Goal: Task Accomplishment & Management: Complete application form

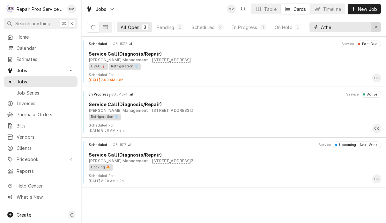
click at [375, 28] on icon "Erase input" at bounding box center [377, 27] width 4 height 4
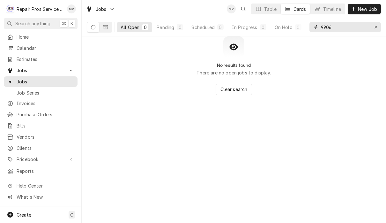
type input "9906"
click at [91, 27] on icon "Dynamic Content Wrapper" at bounding box center [93, 27] width 4 height 4
click at [31, 100] on span "Invoices" at bounding box center [46, 103] width 58 height 7
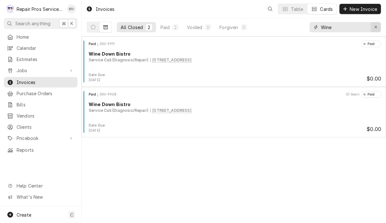
click at [377, 26] on icon "Erase input" at bounding box center [377, 27] width 4 height 4
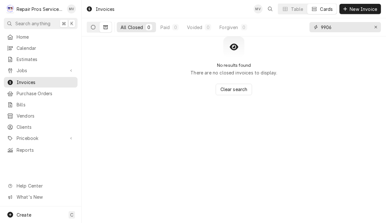
type input "9906"
click at [91, 26] on icon "Dynamic Content Wrapper" at bounding box center [93, 27] width 4 height 4
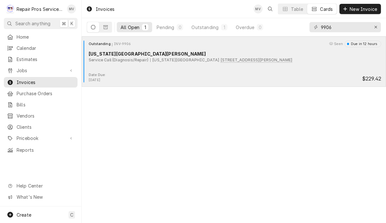
click at [291, 68] on div "Outstanding INV-9906 Seen Due in 12 hours Texas Roadhouse Hixson Service Call (…" at bounding box center [234, 57] width 300 height 32
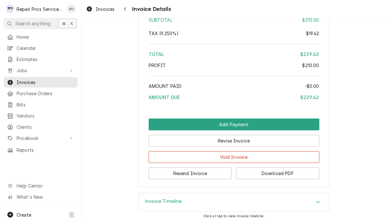
scroll to position [991, 0]
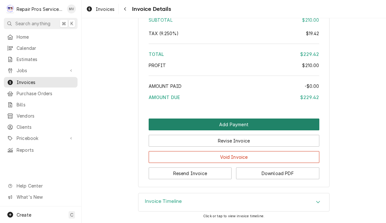
click at [273, 122] on button "Add Payment" at bounding box center [234, 124] width 171 height 12
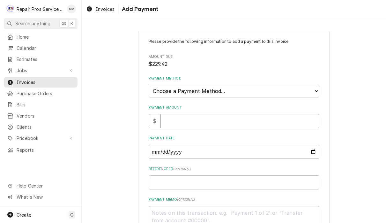
click at [263, 88] on select "Choose a Payment Method... Cash Check Credit/Debit Card ACH/eCheck Other" at bounding box center [234, 91] width 171 height 13
select select "4"
click at [212, 119] on input "Payment Amount" at bounding box center [240, 121] width 159 height 14
type textarea "x"
type input "2"
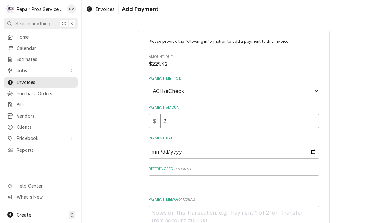
type textarea "x"
type input "22"
type textarea "x"
type input "229"
type textarea "x"
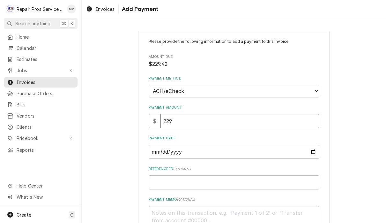
type input "229.4"
type textarea "x"
type input "229.42"
click at [203, 149] on input "Payment Date" at bounding box center [234, 152] width 171 height 14
type input "2025-09-19"
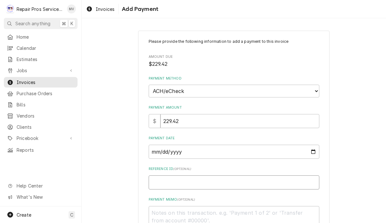
click at [270, 180] on input "Reference ID ( optional )" at bounding box center [234, 182] width 171 height 14
type textarea "x"
type input "9"
type textarea "x"
type input "99"
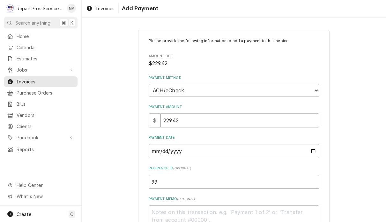
type textarea "x"
type input "990"
type textarea "x"
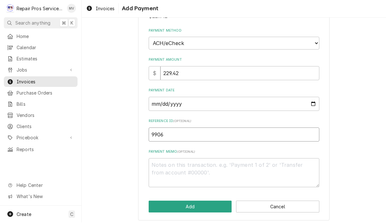
scroll to position [47, 0]
type input "9906"
click at [243, 171] on textarea "Payment Memo ( optional )" at bounding box center [234, 173] width 171 height 29
type textarea "x"
type textarea "a"
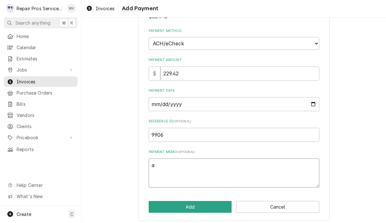
type textarea "x"
type textarea "ac"
type textarea "x"
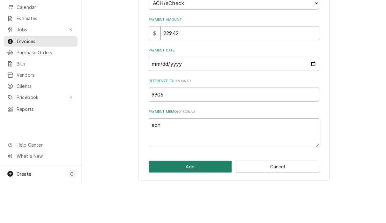
type textarea "ach"
click at [202, 202] on button "Add" at bounding box center [190, 208] width 83 height 12
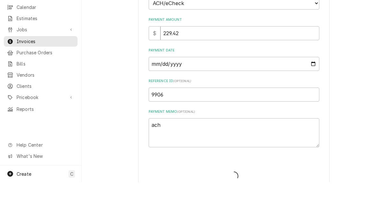
type textarea "x"
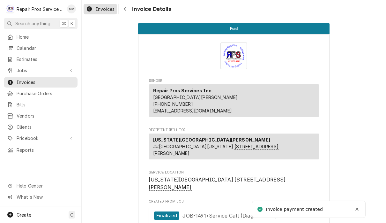
click at [101, 9] on span "Invoices" at bounding box center [105, 9] width 19 height 7
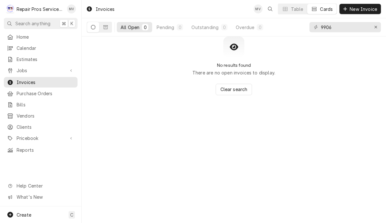
click at [348, 26] on input "9906" at bounding box center [345, 27] width 48 height 10
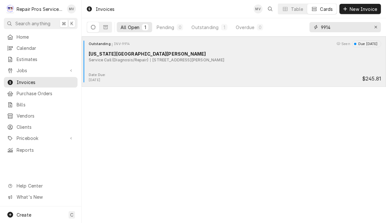
type input "9914"
click at [293, 64] on div "Outstanding INV-9914 Seen Due in 2 days Texas Roadhouse Hamilton Place Service …" at bounding box center [234, 57] width 300 height 32
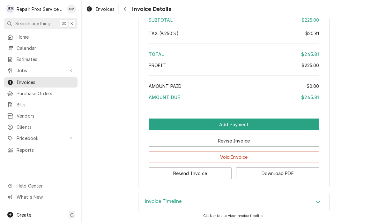
scroll to position [1056, 0]
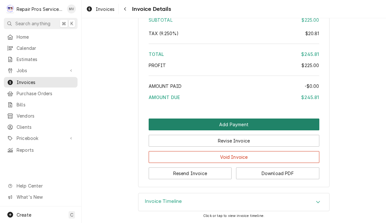
click at [276, 124] on button "Add Payment" at bounding box center [234, 124] width 171 height 12
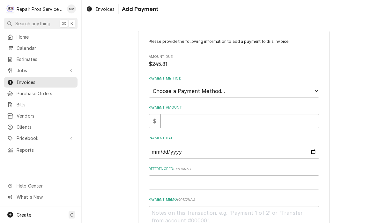
click at [263, 88] on select "Choose a Payment Method... Cash Check Credit/Debit Card ACH/eCheck Other" at bounding box center [234, 91] width 171 height 13
select select "4"
click at [216, 120] on input "Payment Amount" at bounding box center [240, 121] width 159 height 14
type textarea "x"
type input "2"
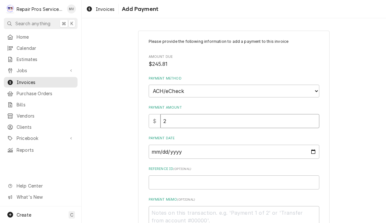
type textarea "x"
type input "24"
type textarea "x"
type input "245"
type textarea "x"
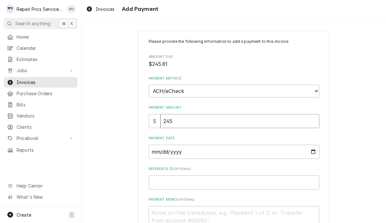
type input "245.8"
type textarea "x"
type input "245.81"
click at [228, 145] on input "Payment Date" at bounding box center [234, 152] width 171 height 14
type input "[DATE]"
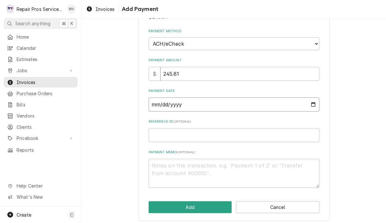
scroll to position [47, 0]
click at [239, 133] on input "Reference ID ( optional )" at bounding box center [234, 135] width 171 height 14
type textarea "x"
type input "9"
type textarea "x"
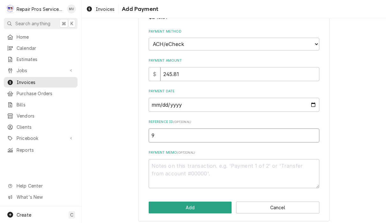
type input "99"
type textarea "x"
type input "991"
type textarea "x"
type input "9914"
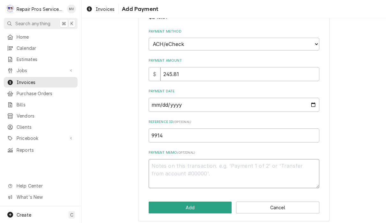
click at [236, 166] on textarea "Payment Memo ( optional )" at bounding box center [234, 173] width 171 height 29
type textarea "x"
type textarea "a"
type textarea "x"
type textarea "ac"
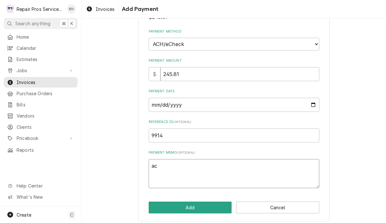
type textarea "x"
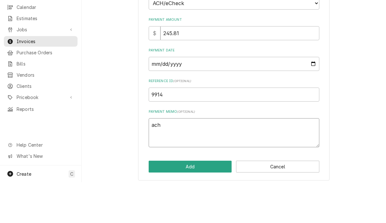
scroll to position [0, 0]
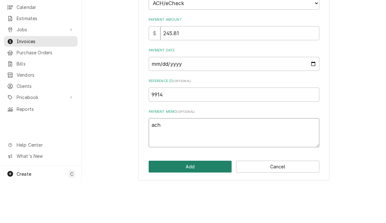
type textarea "ach"
click at [207, 202] on button "Add" at bounding box center [190, 208] width 83 height 12
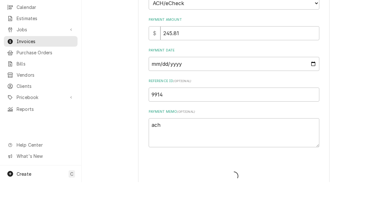
type textarea "x"
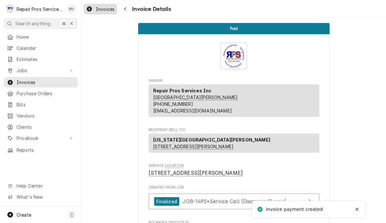
click at [107, 11] on span "Invoices" at bounding box center [105, 9] width 19 height 7
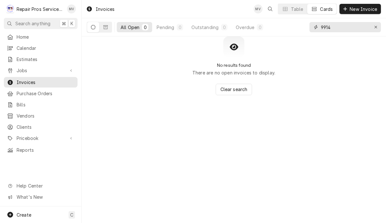
click at [359, 28] on input "9914" at bounding box center [345, 27] width 48 height 10
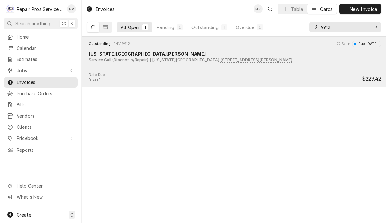
type input "9912"
click at [276, 73] on div "Date Due: [DATE] $229.42" at bounding box center [234, 78] width 300 height 10
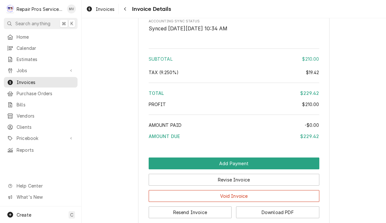
scroll to position [966, 0]
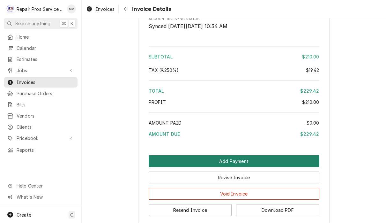
click at [278, 161] on button "Add Payment" at bounding box center [234, 161] width 171 height 12
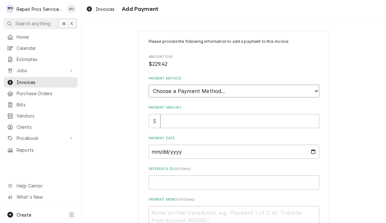
click at [260, 89] on select "Choose a Payment Method... Cash Check Credit/Debit Card ACH/eCheck Other" at bounding box center [234, 91] width 171 height 13
select select "4"
click at [245, 116] on input "Payment Amount" at bounding box center [240, 121] width 159 height 14
type textarea "x"
type input "2"
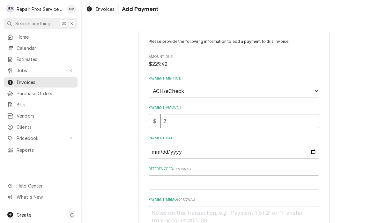
type textarea "x"
type input "22"
type textarea "x"
type input "228"
type textarea "x"
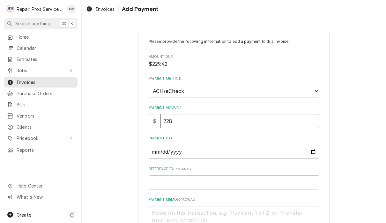
type input "22"
type textarea "x"
type input "229"
type textarea "x"
type input "229.4"
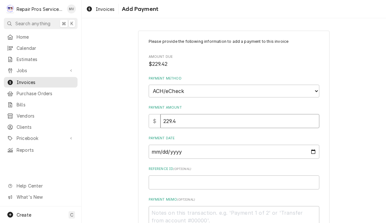
type textarea "x"
type input "229.42"
click at [248, 146] on input "Payment Date" at bounding box center [234, 152] width 171 height 14
type input "[DATE]"
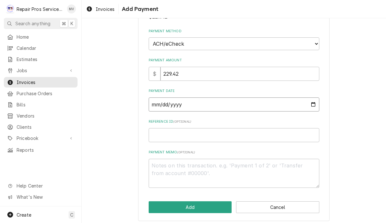
scroll to position [47, 0]
click at [245, 131] on input "Reference ID ( optional )" at bounding box center [234, 135] width 171 height 14
type textarea "x"
type input "9"
type textarea "x"
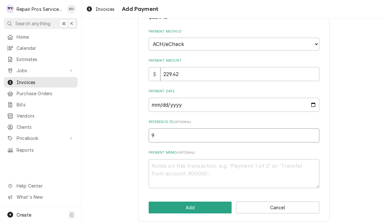
type input "99"
type textarea "x"
type input "991"
type textarea "x"
type input "9912"
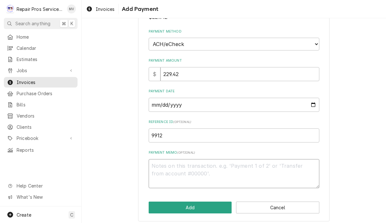
click at [245, 163] on textarea "Payment Memo ( optional )" at bounding box center [234, 173] width 171 height 29
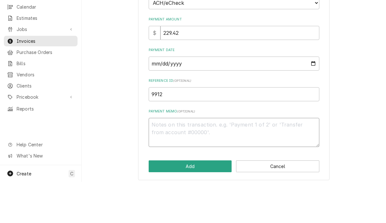
type textarea "x"
type textarea "a"
type textarea "x"
type textarea "ac"
type textarea "x"
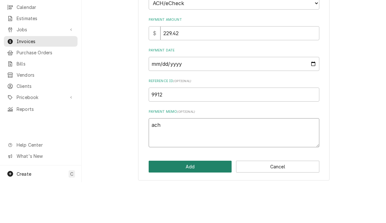
type textarea "ach"
click at [217, 202] on button "Add" at bounding box center [190, 208] width 83 height 12
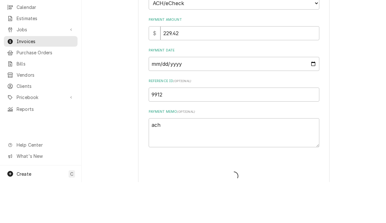
type textarea "x"
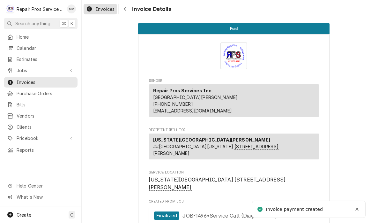
click at [104, 11] on span "Invoices" at bounding box center [105, 9] width 19 height 7
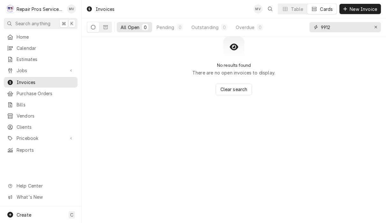
click at [339, 27] on input "9912" at bounding box center [345, 27] width 48 height 10
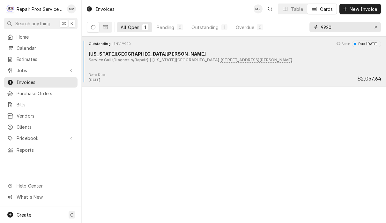
type input "9920"
click at [279, 74] on div "Date Due: [DATE] $2,057.64" at bounding box center [234, 78] width 300 height 10
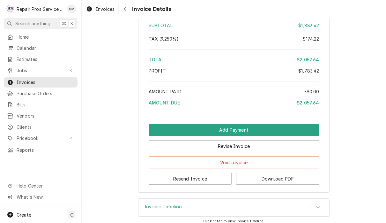
scroll to position [1499, 0]
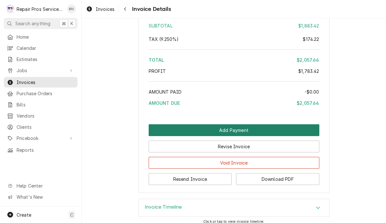
click at [265, 124] on button "Add Payment" at bounding box center [234, 130] width 171 height 12
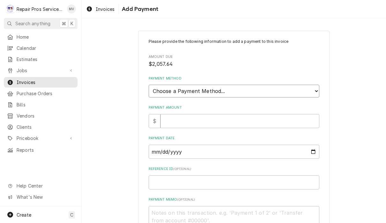
click at [272, 87] on select "Choose a Payment Method... Cash Check Credit/Debit Card ACH/eCheck Other" at bounding box center [234, 91] width 171 height 13
select select "4"
click at [256, 118] on input "Payment Amount" at bounding box center [240, 121] width 159 height 14
type textarea "x"
type input "2"
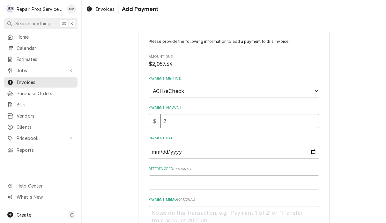
type textarea "x"
type input "20"
type textarea "x"
type input "205"
type textarea "x"
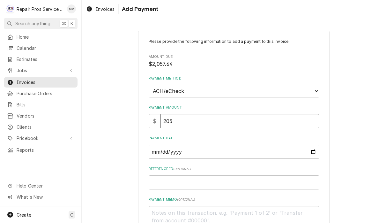
type input "2057"
type textarea "x"
type input "2057.6"
type textarea "x"
type input "2057.64"
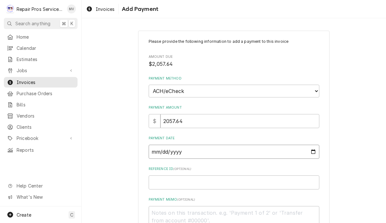
click at [240, 151] on input "Payment Date" at bounding box center [234, 152] width 171 height 14
type input "[DATE]"
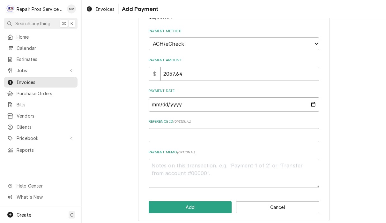
scroll to position [47, 0]
click at [292, 131] on input "Reference ID ( optional )" at bounding box center [234, 135] width 171 height 14
type textarea "x"
type input "9"
type textarea "x"
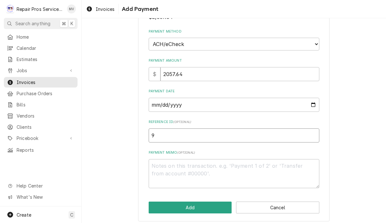
type input "99"
type textarea "x"
type input "991"
type textarea "x"
type input "9912"
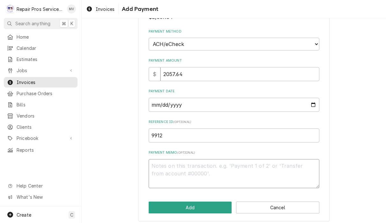
click at [291, 171] on textarea "Payment Memo ( optional )" at bounding box center [234, 173] width 171 height 29
type textarea "x"
type textarea "a"
type textarea "x"
type textarea "ac"
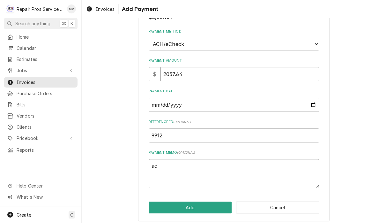
type textarea "x"
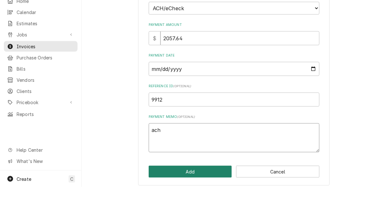
type textarea "ach"
click at [216, 202] on button "Add" at bounding box center [190, 208] width 83 height 12
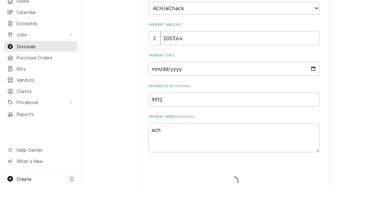
type textarea "x"
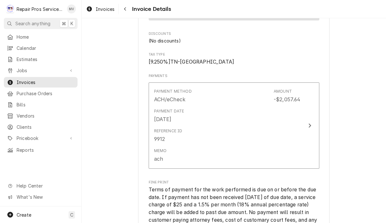
scroll to position [1322, 0]
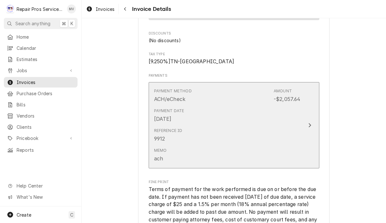
click at [310, 123] on icon "Update Payment" at bounding box center [310, 125] width 3 height 4
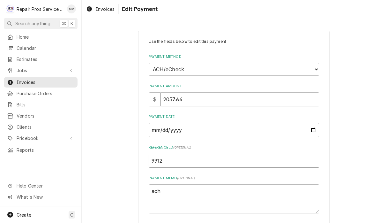
click at [214, 158] on input "9912" at bounding box center [234, 161] width 171 height 14
type textarea "x"
type input "991"
type textarea "x"
type input "99"
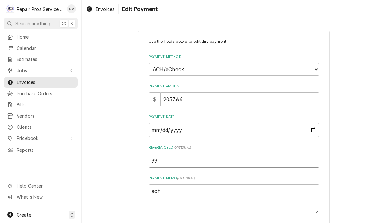
type textarea "x"
type input "992"
type textarea "x"
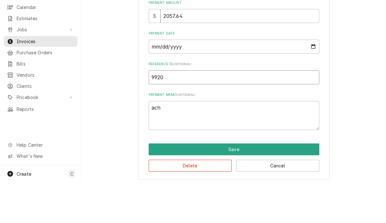
scroll to position [0, 0]
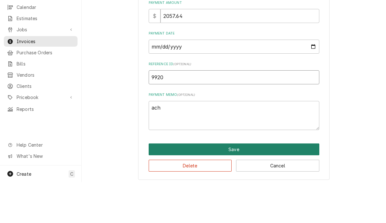
type input "9920"
click at [259, 184] on button "Save" at bounding box center [234, 190] width 171 height 12
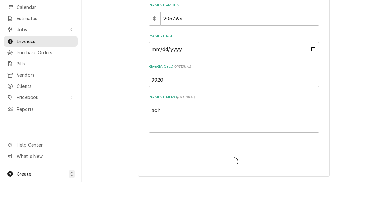
scroll to position [36, 0]
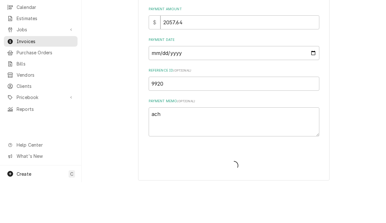
type textarea "x"
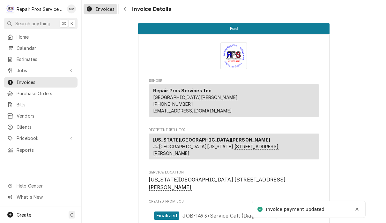
click at [103, 11] on span "Invoices" at bounding box center [105, 9] width 19 height 7
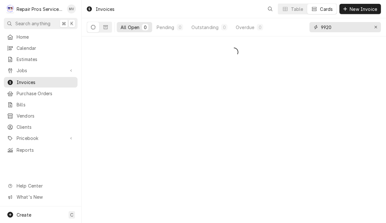
click at [347, 27] on input "9920" at bounding box center [345, 27] width 48 height 10
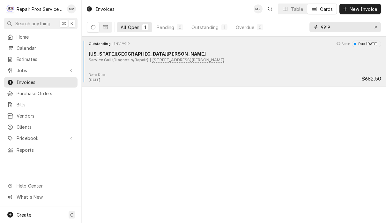
type input "9919"
click at [306, 66] on div "Outstanding INV-9919 Seen Due in 4 days Texas Roadhouse Hamilton Place Service …" at bounding box center [234, 57] width 300 height 32
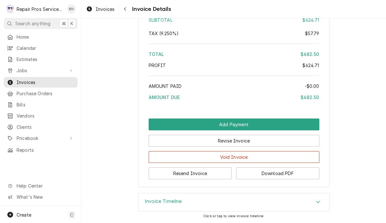
scroll to position [1120, 0]
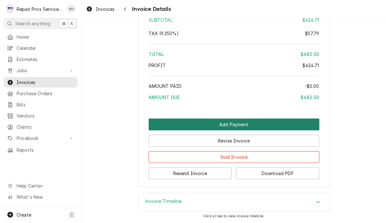
click at [283, 122] on button "Add Payment" at bounding box center [234, 124] width 171 height 12
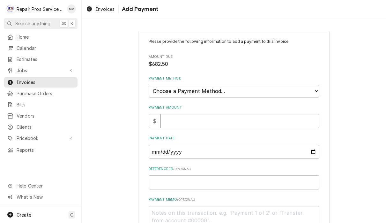
click at [290, 86] on select "Choose a Payment Method... Cash Check Credit/Debit Card ACH/eCheck Other" at bounding box center [234, 91] width 171 height 13
select select "4"
click at [177, 119] on input "Payment Amount" at bounding box center [240, 121] width 159 height 14
type textarea "x"
type input "6"
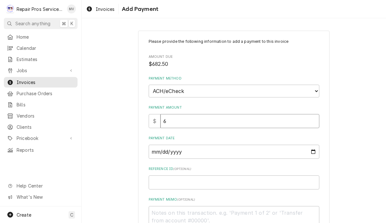
type textarea "x"
type input "68"
type textarea "x"
type input "682"
type textarea "x"
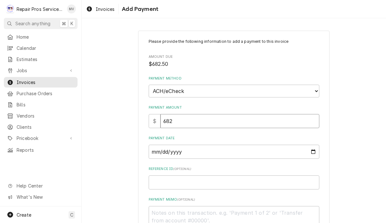
type input "682.5"
type textarea "x"
type input "682.50"
click at [225, 153] on input "Payment Date" at bounding box center [234, 152] width 171 height 14
type input "2025-09-19"
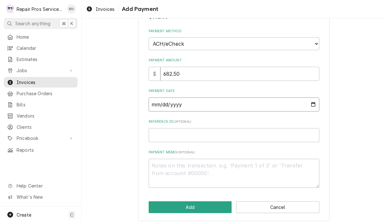
scroll to position [47, 0]
click at [243, 131] on input "Reference ID ( optional )" at bounding box center [234, 135] width 171 height 14
type textarea "x"
type input "9"
type textarea "x"
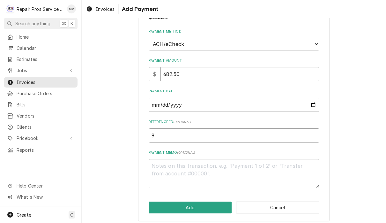
type input "99"
type textarea "x"
type input "991"
type textarea "x"
type input "9919"
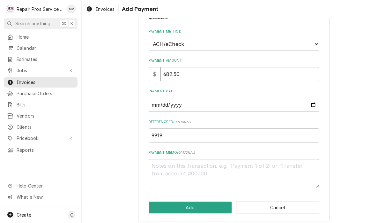
click at [255, 168] on textarea "Payment Memo ( optional )" at bounding box center [234, 173] width 171 height 29
type textarea "x"
type textarea "a"
type textarea "x"
type textarea "ac"
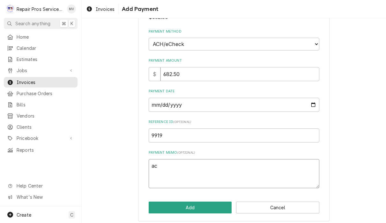
type textarea "x"
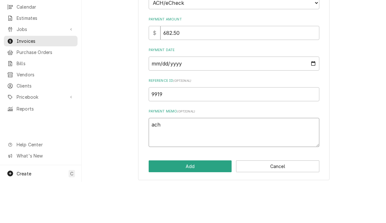
scroll to position [0, 0]
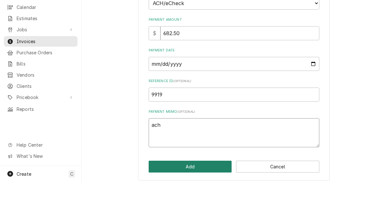
type textarea "ach"
click at [207, 202] on button "Add" at bounding box center [190, 208] width 83 height 12
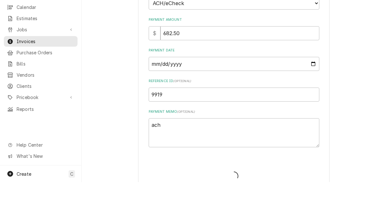
type textarea "x"
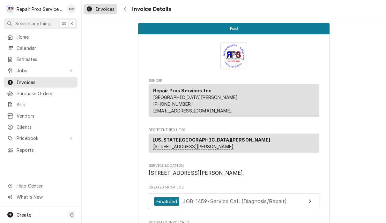
click at [102, 8] on span "Invoices" at bounding box center [105, 9] width 19 height 7
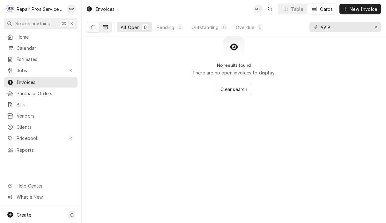
click at [111, 31] on button "Dynamic Content Wrapper" at bounding box center [106, 27] width 12 height 10
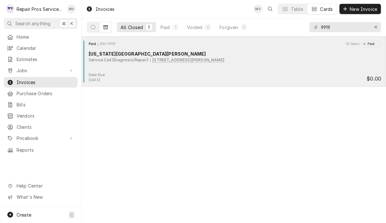
click at [359, 42] on span "Seen" at bounding box center [355, 44] width 10 height 4
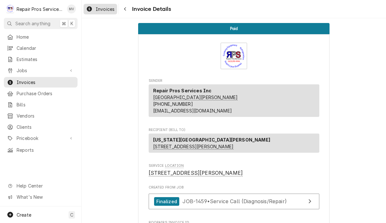
click at [99, 9] on span "Invoices" at bounding box center [105, 9] width 19 height 7
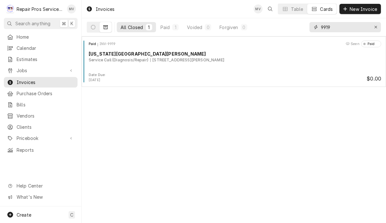
click at [341, 26] on input "9919" at bounding box center [345, 27] width 48 height 10
type input "9906"
click at [376, 31] on button "Erase input" at bounding box center [376, 27] width 10 height 10
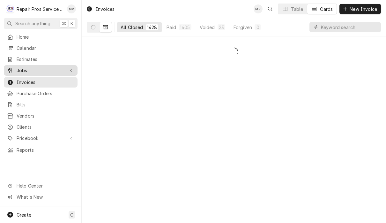
click at [27, 71] on span "Jobs" at bounding box center [41, 70] width 48 height 7
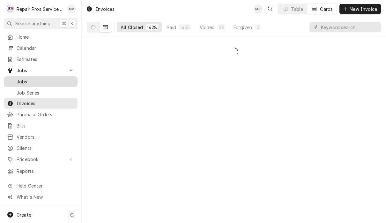
click at [33, 80] on span "Jobs" at bounding box center [46, 81] width 58 height 7
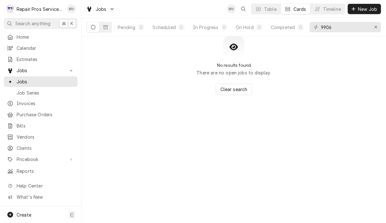
scroll to position [0, 39]
click at [376, 26] on icon "Erase input" at bounding box center [377, 27] width 4 height 4
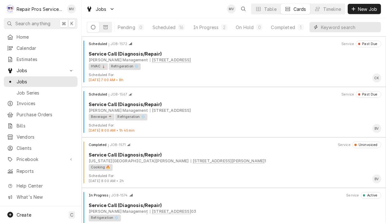
scroll to position [0, 39]
click at [367, 7] on span "New Job" at bounding box center [368, 9] width 22 height 7
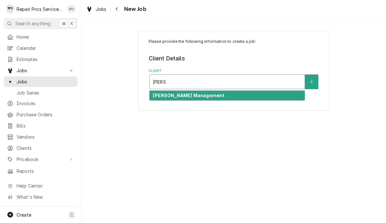
click at [276, 96] on div "[PERSON_NAME] Management" at bounding box center [227, 96] width 155 height 10
type input "[PERSON_NAME]"
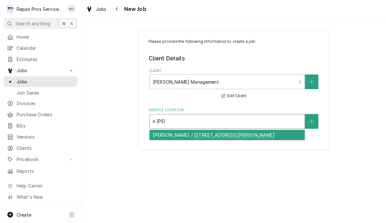
click at [252, 132] on div "[PERSON_NAME] / [STREET_ADDRESS][PERSON_NAME]" at bounding box center [227, 135] width 155 height 10
type input "n [PERSON_NAME]"
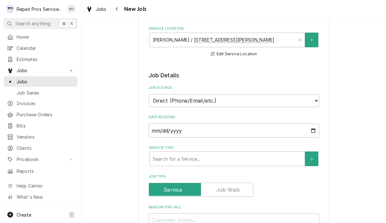
scroll to position [104, 0]
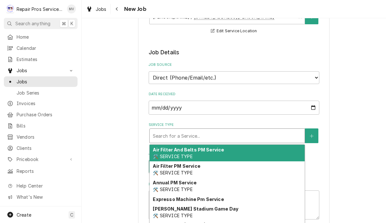
type textarea "x"
type input "d"
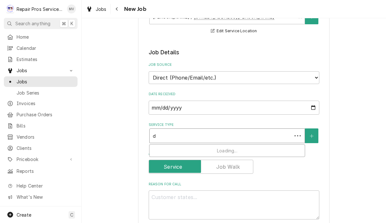
type textarea "x"
type input "di"
type textarea "x"
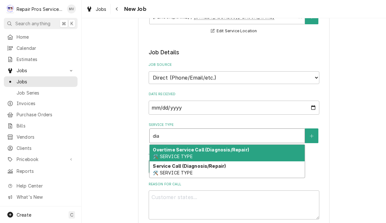
click at [275, 169] on div "Service Call (Diagnosis/Repair) 🛠️ SERVICE TYPE" at bounding box center [227, 169] width 155 height 17
type input "dia"
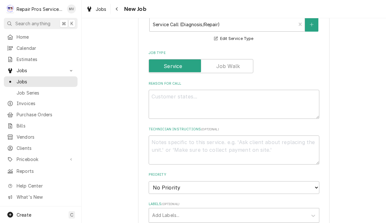
scroll to position [219, 0]
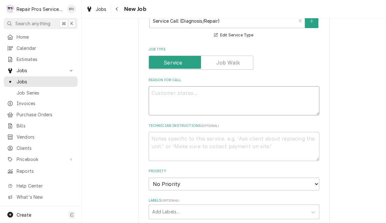
click at [276, 98] on textarea "Reason For Call" at bounding box center [234, 100] width 171 height 29
type textarea "x"
type textarea "F"
type textarea "x"
type textarea "Fr"
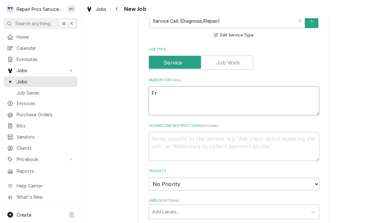
type textarea "x"
type textarea "Fre"
type textarea "x"
type textarea "Free"
type textarea "x"
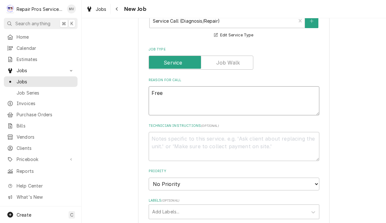
type textarea "Freez"
type textarea "x"
type textarea "Freeze"
type textarea "x"
type textarea "Freezer"
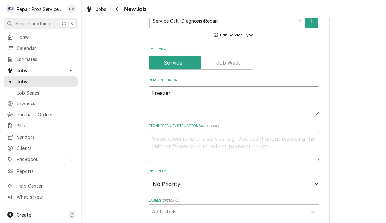
type textarea "x"
type textarea "Freezer"
type textarea "x"
type textarea "Freezer i"
type textarea "x"
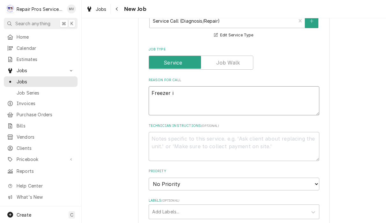
type textarea "Freezer in"
type textarea "x"
type textarea "Freezer in"
type textarea "x"
type textarea "Freezer in g"
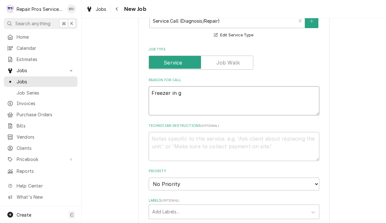
type textarea "x"
type textarea "Freezer in gri"
type textarea "x"
type textarea "Freezer in gril"
type textarea "x"
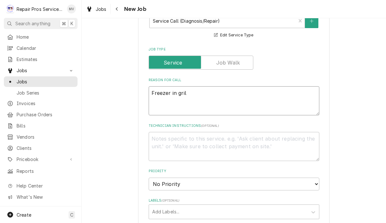
type textarea "Freezer in grill"
type textarea "x"
type textarea "Freezer in grill"
type textarea "x"
type textarea "Freezer in grill a"
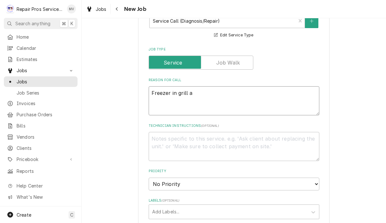
type textarea "x"
type textarea "Freezer in grill ar"
type textarea "x"
type textarea "Freezer in grill are"
type textarea "x"
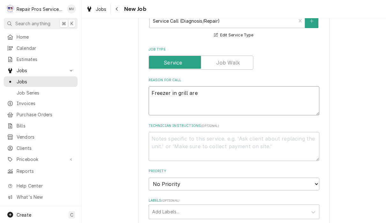
type textarea "Freezer in grill area"
type textarea "x"
type textarea "Freezer in grill area"
type textarea "x"
type textarea "Freezer in grill area n"
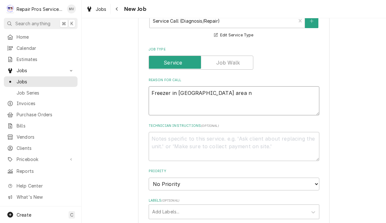
type textarea "x"
type textarea "Freezer in grill area no"
type textarea "x"
type textarea "Freezer in grill area not"
type textarea "x"
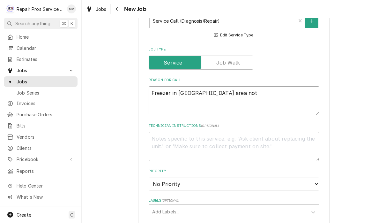
type textarea "Freezer in grill area not"
type textarea "x"
type textarea "Freezer in grill area not r"
type textarea "x"
type textarea "Freezer in grill area not rea"
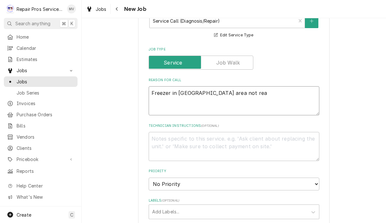
type textarea "x"
type textarea "Freezer in grill area not reac"
type textarea "x"
type textarea "Freezer in grill area not reach"
type textarea "x"
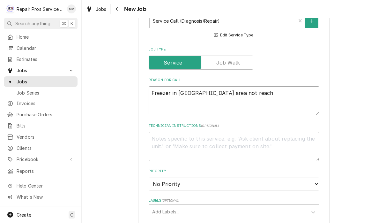
type textarea "Freezer in grill area not reachi"
type textarea "x"
type textarea "Freezer in grill area not reachin"
type textarea "x"
type textarea "Freezer in grill area not reaching"
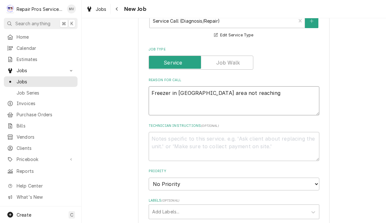
type textarea "x"
type textarea "Freezer in grill area not reaching"
type textarea "x"
type textarea "Freezer in grill area not reaching t"
type textarea "x"
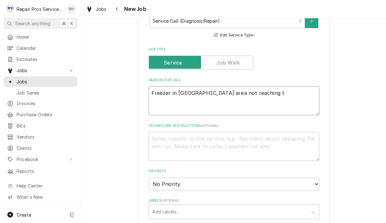
type textarea "Freezer in grill area not reaching te"
type textarea "x"
type textarea "Freezer in grill area not reaching tem"
type textarea "x"
type textarea "Freezer in grill area not reaching temp"
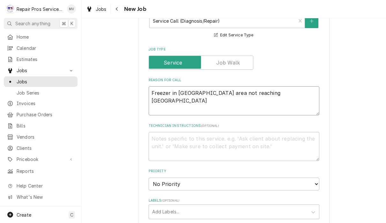
type textarea "x"
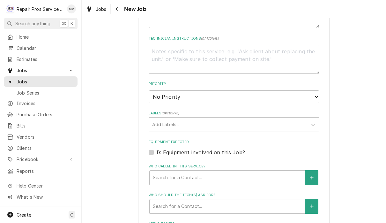
scroll to position [332, 0]
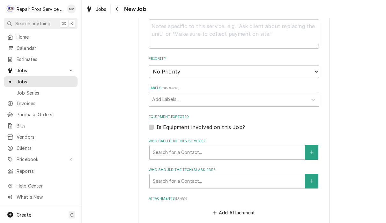
type textarea "Freezer in grill area not reaching temp"
click at [292, 65] on select "No Priority Urgent High Medium Low" at bounding box center [234, 71] width 171 height 13
select select "3"
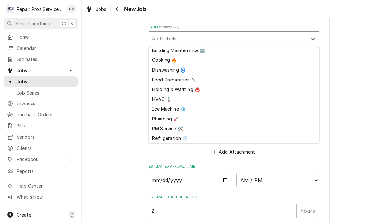
scroll to position [413, 0]
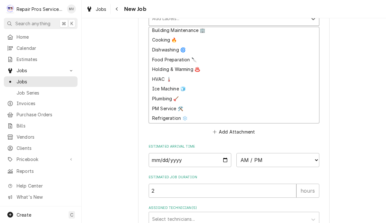
click at [171, 113] on div "Refrigeration ❄️" at bounding box center [234, 118] width 170 height 10
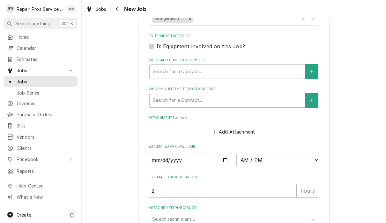
type textarea "x"
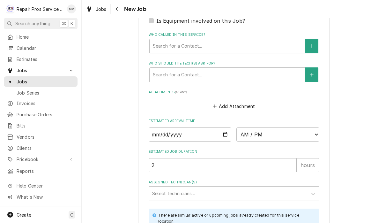
scroll to position [451, 0]
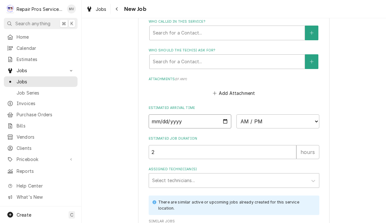
click at [174, 115] on input "Date" at bounding box center [190, 121] width 83 height 14
type input "2025-09-19"
type textarea "x"
type input "2025-09-23"
type textarea "x"
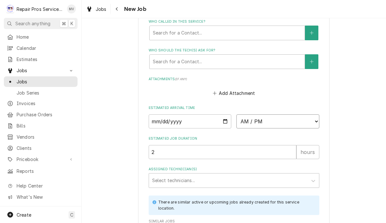
click at [243, 117] on select "AM / PM 6:00 AM 6:15 AM 6:30 AM 6:45 AM 7:00 AM 7:15 AM 7:30 AM 7:45 AM 8:00 AM…" at bounding box center [278, 121] width 83 height 14
select select "08:15:00"
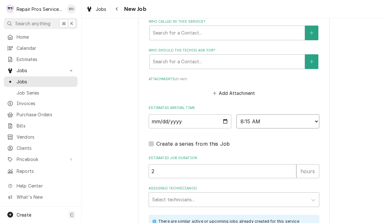
type textarea "x"
click at [266, 116] on select "AM / PM 6:00 AM 6:15 AM 6:30 AM 6:45 AM 7:00 AM 7:15 AM 7:30 AM 7:45 AM 8:00 AM…" at bounding box center [278, 121] width 83 height 14
select select "08:00:00"
type textarea "x"
click at [196, 165] on input "2" at bounding box center [223, 171] width 148 height 14
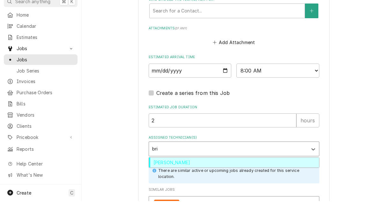
scroll to position [481, 0]
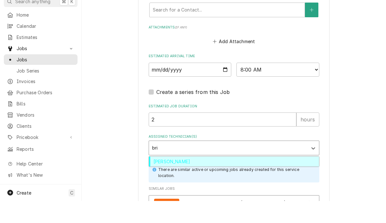
click at [241, 179] on div "[PERSON_NAME]" at bounding box center [234, 184] width 170 height 10
type input "bri"
type textarea "x"
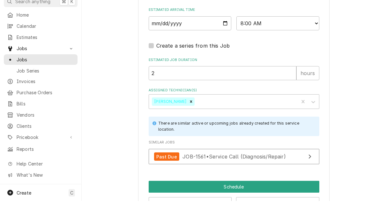
scroll to position [533, 0]
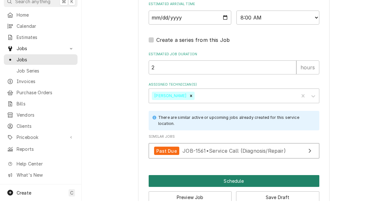
click at [256, 197] on button "Schedule" at bounding box center [234, 203] width 171 height 12
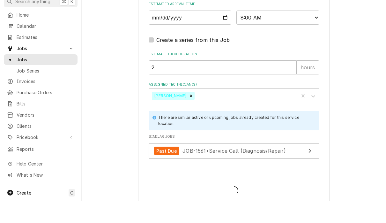
type textarea "x"
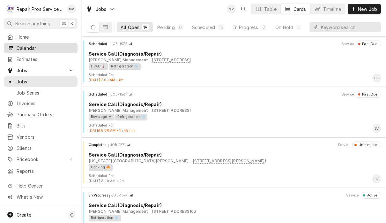
click at [32, 45] on span "Calendar" at bounding box center [46, 48] width 58 height 7
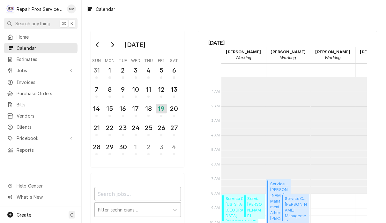
scroll to position [116, 0]
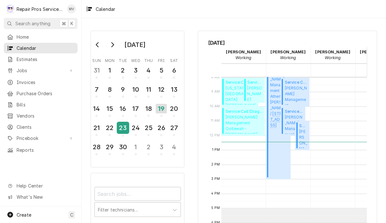
click at [127, 126] on div "23" at bounding box center [123, 127] width 11 height 11
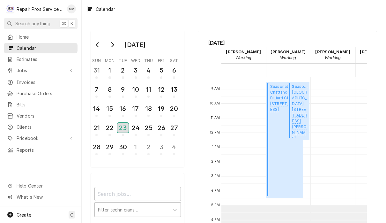
scroll to position [118, 0]
click at [27, 38] on span "Home" at bounding box center [46, 37] width 58 height 7
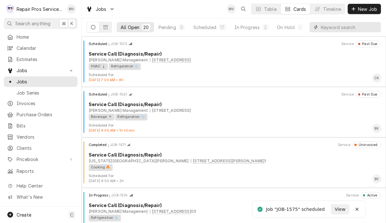
click at [335, 29] on input "Dynamic Content Wrapper" at bounding box center [349, 27] width 57 height 10
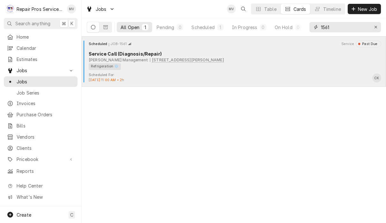
type input "1561"
click at [275, 64] on div "Refrigeration ❄️" at bounding box center [233, 66] width 288 height 7
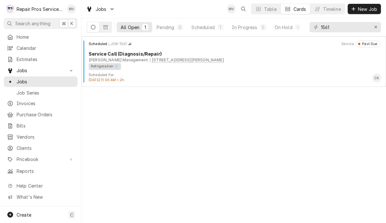
click at [136, 28] on div "All Open" at bounding box center [130, 27] width 19 height 7
click at [377, 27] on icon "Erase input" at bounding box center [377, 27] width 4 height 4
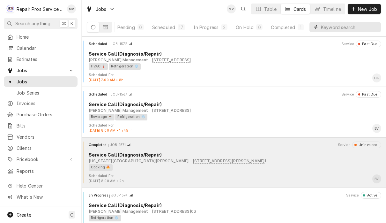
scroll to position [0, 40]
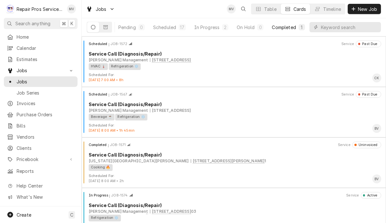
click at [287, 29] on div "Completed" at bounding box center [284, 27] width 24 height 7
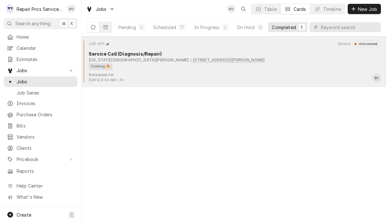
click at [298, 48] on div "JOB-1571 Service Uninvoiced Service Call (Diagnosis/Repair) Texas Roadhouse Ham…" at bounding box center [234, 57] width 300 height 32
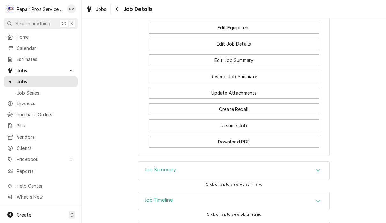
scroll to position [525, 0]
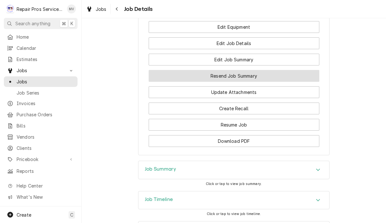
click at [263, 77] on button "Resend Job Summary" at bounding box center [234, 76] width 171 height 12
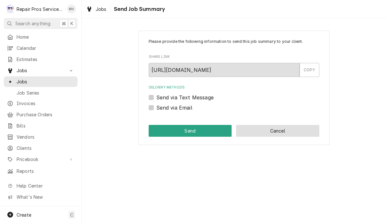
click at [294, 131] on button "Cancel" at bounding box center [277, 131] width 83 height 12
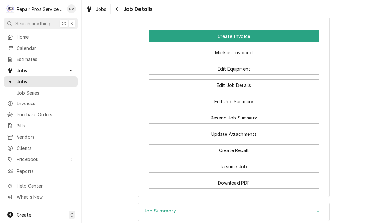
scroll to position [477, 0]
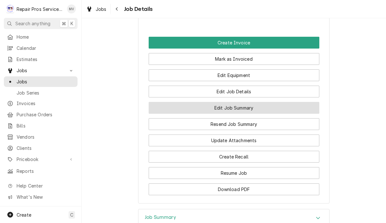
click at [245, 111] on button "Edit Job Summary" at bounding box center [234, 108] width 171 height 12
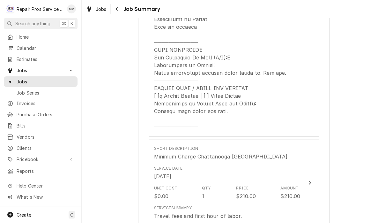
scroll to position [310, 0]
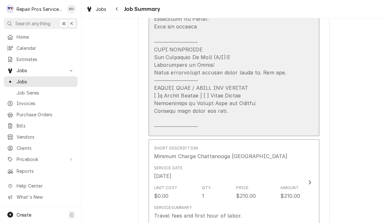
click at [164, 109] on div "Update Line Item" at bounding box center [220, 38] width 133 height 184
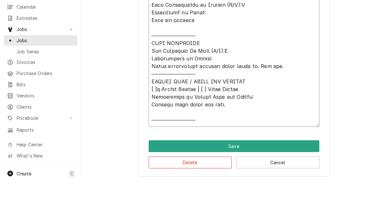
scroll to position [0, 0]
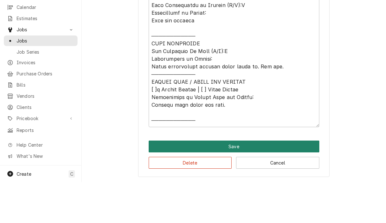
click at [239, 181] on button "Save" at bounding box center [234, 187] width 171 height 12
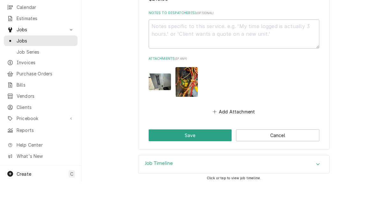
scroll to position [615, 0]
click at [205, 171] on button "Save" at bounding box center [190, 177] width 83 height 12
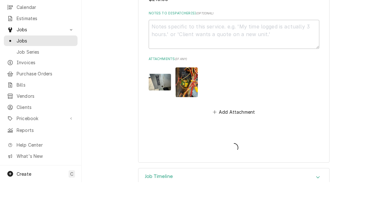
type textarea "x"
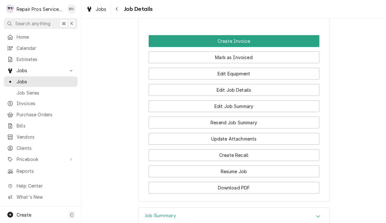
scroll to position [482, 0]
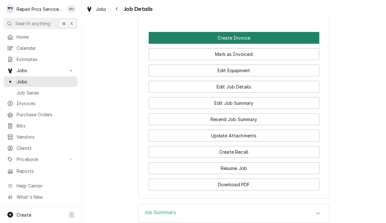
click at [265, 33] on button "Create Invoice" at bounding box center [234, 38] width 171 height 12
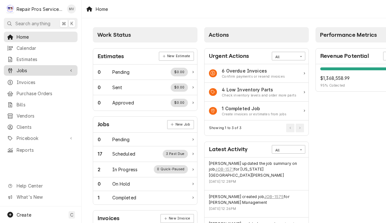
click at [27, 71] on span "Jobs" at bounding box center [41, 70] width 48 height 7
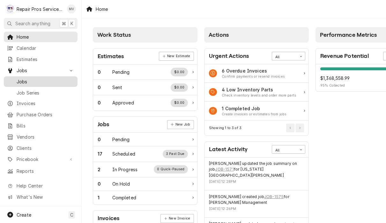
click at [34, 80] on span "Jobs" at bounding box center [46, 81] width 58 height 7
click at [29, 80] on span "Jobs" at bounding box center [46, 81] width 58 height 7
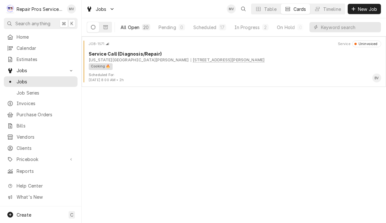
click at [135, 27] on div "All Open" at bounding box center [130, 27] width 19 height 7
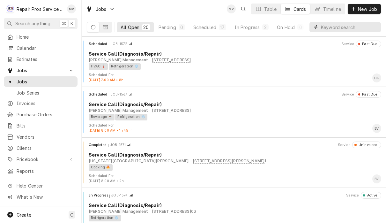
click at [334, 22] on input "Dynamic Content Wrapper" at bounding box center [349, 27] width 57 height 10
type input "R"
type input "Texas"
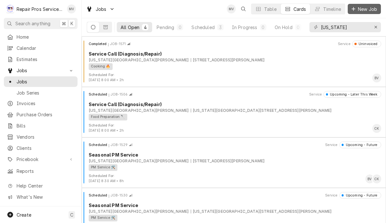
click at [365, 7] on span "New Job" at bounding box center [368, 9] width 22 height 7
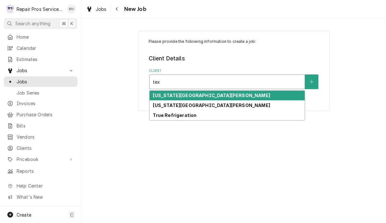
click at [235, 95] on div "[US_STATE][GEOGRAPHIC_DATA][PERSON_NAME]" at bounding box center [227, 96] width 155 height 10
type input "tex"
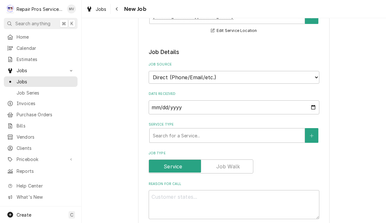
scroll to position [125, 0]
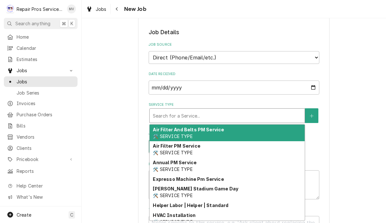
type textarea "x"
type input "d"
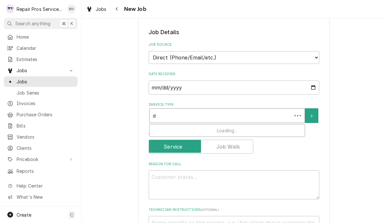
type textarea "x"
type input "di"
type textarea "x"
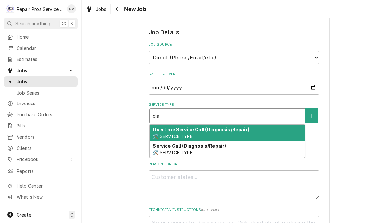
click at [247, 146] on div "Service Call (Diagnosis/Repair) 🛠️ SERVICE TYPE" at bounding box center [227, 149] width 155 height 17
type input "dia"
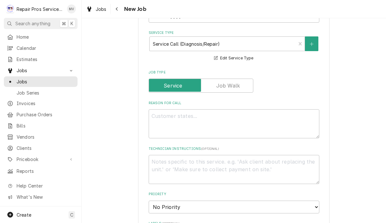
scroll to position [197, 0]
click at [253, 119] on textarea "Reason For Call" at bounding box center [234, 123] width 171 height 29
click at [193, 114] on textarea "Reason For Call" at bounding box center [234, 123] width 171 height 29
paste textarea "Replace temp board and test."
type textarea "x"
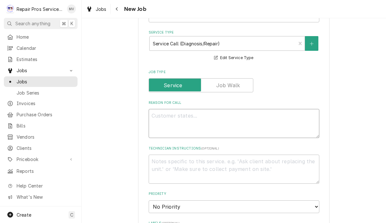
type textarea "Replace temp board and test."
type textarea "x"
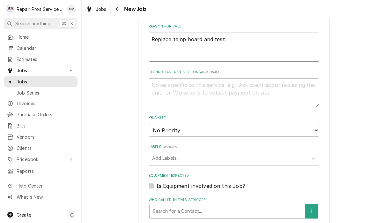
scroll to position [274, 0]
type textarea "Replace temp board and test."
click at [256, 123] on select "No Priority Urgent High Medium Low" at bounding box center [234, 129] width 171 height 13
select select "3"
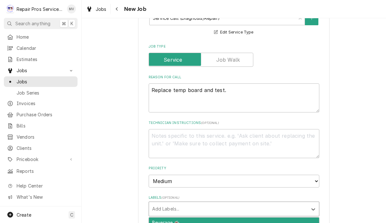
scroll to position [279, 0]
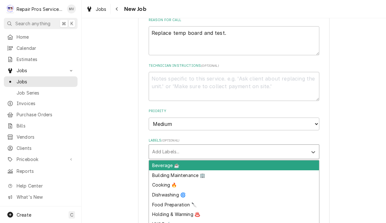
click at [167, 180] on div "Cooking 🔥" at bounding box center [234, 185] width 170 height 10
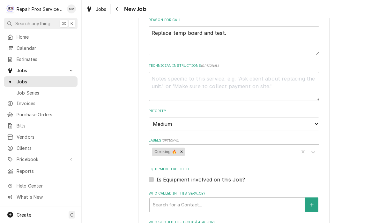
type textarea "x"
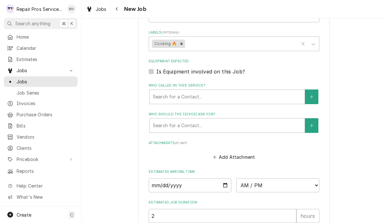
scroll to position [396, 0]
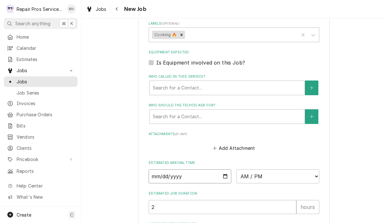
click at [200, 172] on input "Date" at bounding box center [190, 176] width 83 height 14
type input "[DATE]"
type textarea "x"
type input "2025-09-22"
type textarea "x"
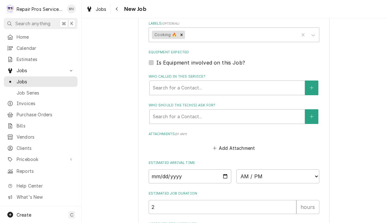
click at [243, 170] on select "AM / PM 6:00 AM 6:15 AM 6:30 AM 6:45 AM 7:00 AM 7:15 AM 7:30 AM 7:45 AM 8:00 AM…" at bounding box center [278, 176] width 83 height 14
select select "14:00:00"
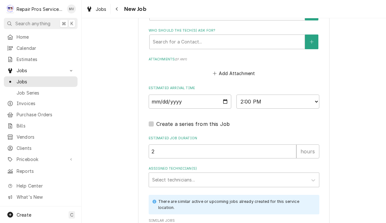
scroll to position [475, 0]
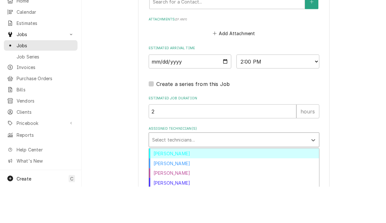
click at [179, 195] on div "Caleb Kvale" at bounding box center [234, 200] width 170 height 10
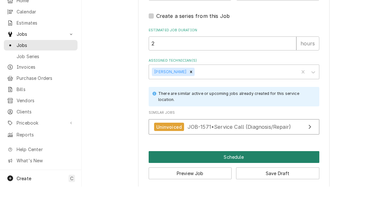
click at [256, 187] on button "Schedule" at bounding box center [234, 193] width 171 height 12
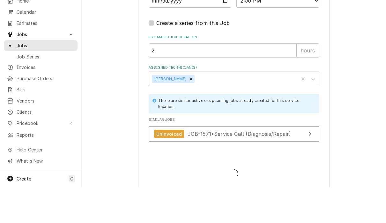
type textarea "x"
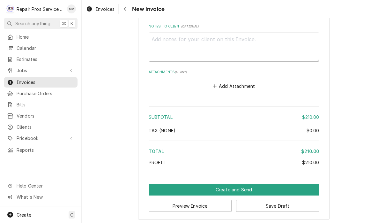
scroll to position [915, 0]
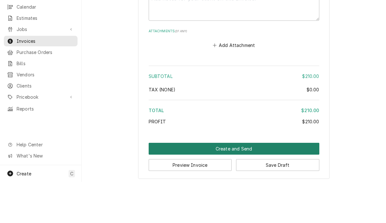
click at [259, 184] on button "Create and Send" at bounding box center [234, 190] width 171 height 12
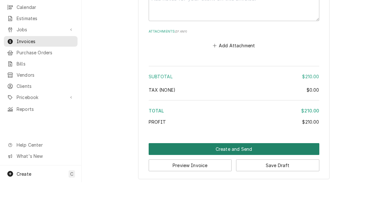
scroll to position [911, 0]
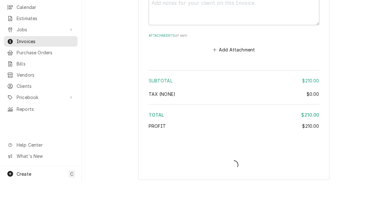
type textarea "x"
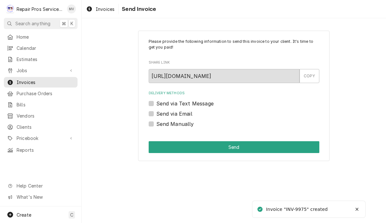
click at [191, 125] on label "Send Manually" at bounding box center [176, 124] width 38 height 8
click at [191, 125] on input "Send Manually" at bounding box center [242, 127] width 171 height 14
checkbox input "true"
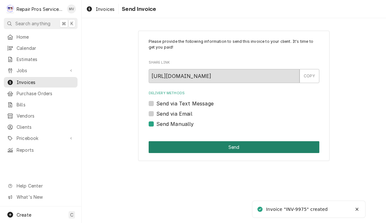
click at [244, 146] on button "Send" at bounding box center [234, 147] width 171 height 12
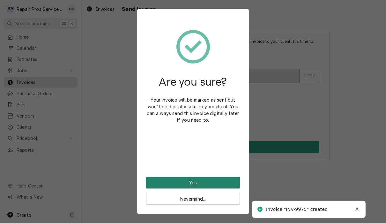
click at [225, 183] on button "Yes" at bounding box center [193, 183] width 94 height 12
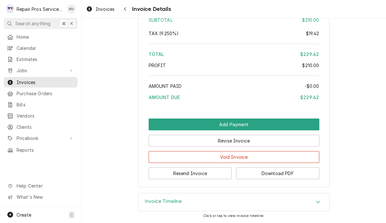
scroll to position [957, 0]
click at [215, 175] on button "Resend Invoice" at bounding box center [190, 173] width 83 height 12
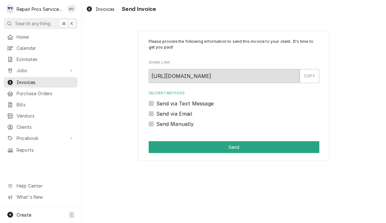
click at [185, 114] on label "Send via Email" at bounding box center [175, 114] width 36 height 8
click at [185, 114] on input "Send via Email" at bounding box center [242, 117] width 171 height 14
checkbox input "true"
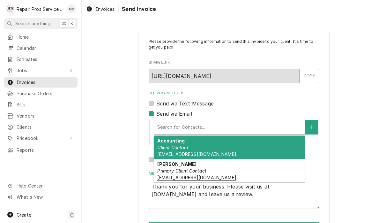
click at [224, 149] on div "Accounting Client Contact TXRH@pdf.basware.com" at bounding box center [229, 147] width 151 height 23
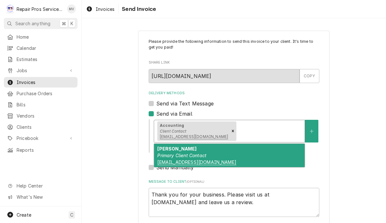
click at [248, 157] on div "Avery Primary Client Contact store_chattanooga@texasroadhouse.com" at bounding box center [229, 155] width 151 height 23
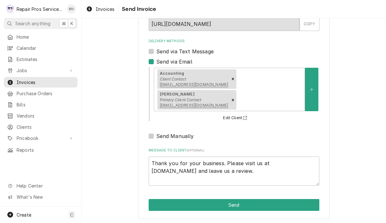
scroll to position [52, 0]
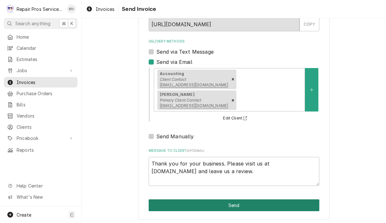
click at [256, 204] on button "Send" at bounding box center [234, 205] width 171 height 12
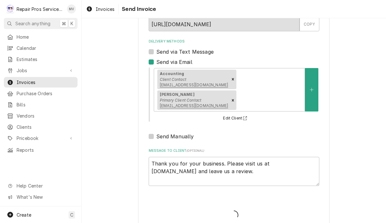
type textarea "x"
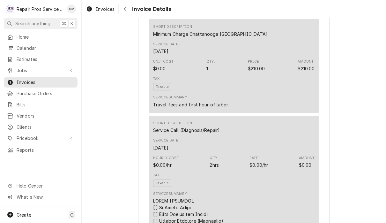
scroll to position [384, 0]
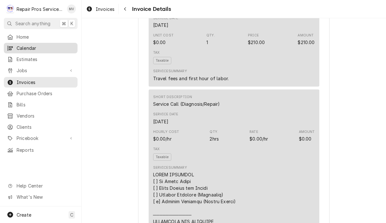
click at [34, 49] on span "Calendar" at bounding box center [46, 48] width 58 height 7
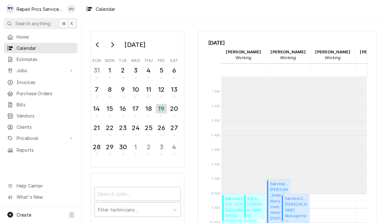
scroll to position [116, 0]
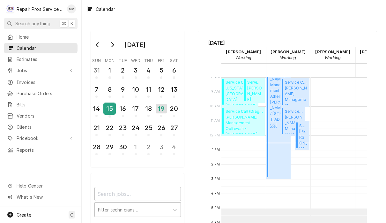
click at [111, 109] on div "15" at bounding box center [109, 108] width 11 height 11
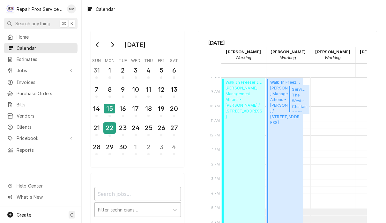
click at [109, 129] on div "22" at bounding box center [109, 127] width 11 height 11
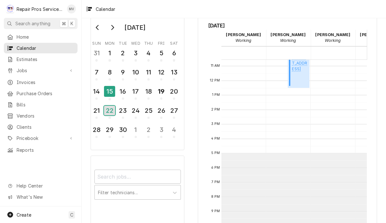
scroll to position [154, 0]
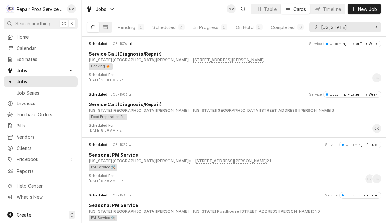
scroll to position [0, 39]
click at [378, 27] on icon "Erase input" at bounding box center [377, 27] width 4 height 4
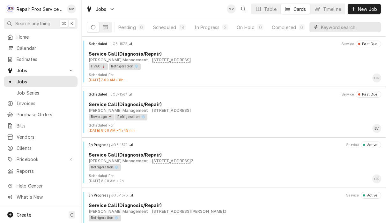
scroll to position [0, 0]
